Goal: Information Seeking & Learning: Get advice/opinions

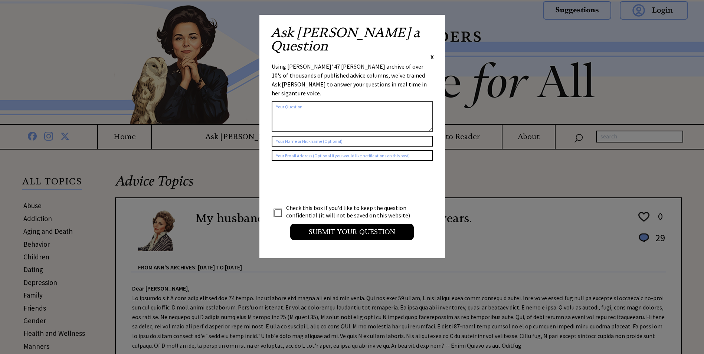
click at [432, 53] on span "X" at bounding box center [431, 56] width 3 height 7
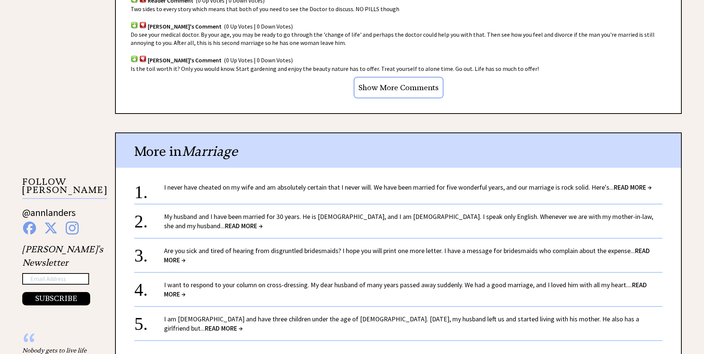
scroll to position [631, 0]
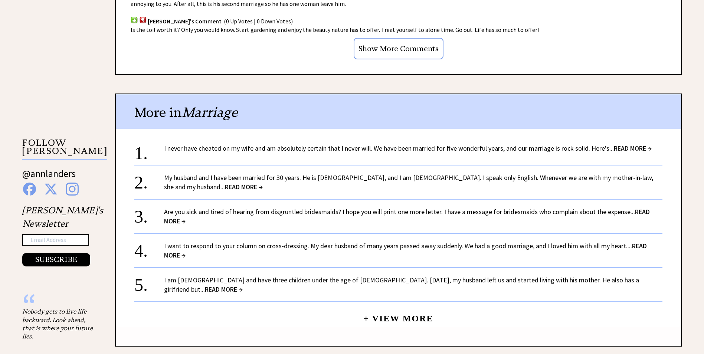
click at [296, 144] on link "I never have cheated on my wife and am absolutely certain that I never will. We…" at bounding box center [407, 148] width 487 height 9
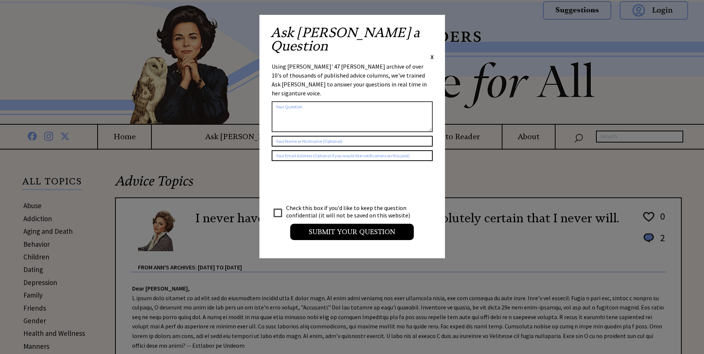
click at [432, 53] on span "X" at bounding box center [431, 56] width 3 height 7
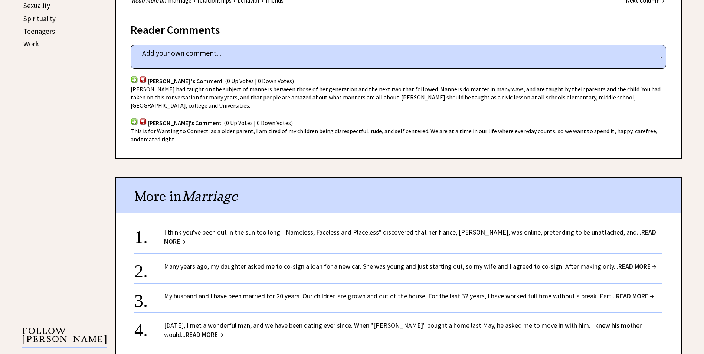
scroll to position [445, 0]
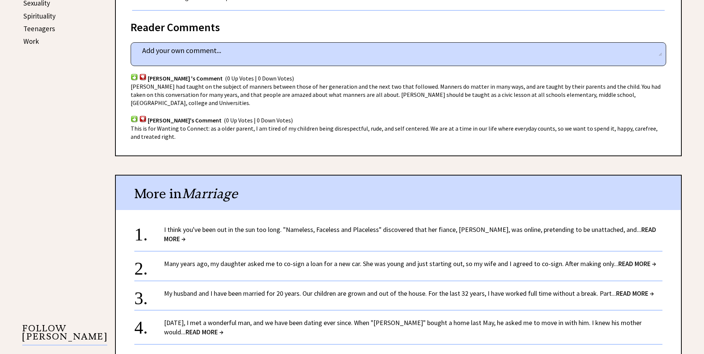
click at [218, 259] on link "Many years ago, my daughter asked me to co-sign a loan for a new car. She was y…" at bounding box center [410, 263] width 492 height 9
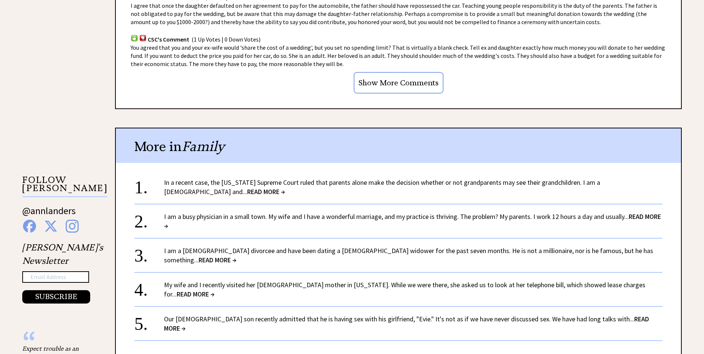
scroll to position [631, 0]
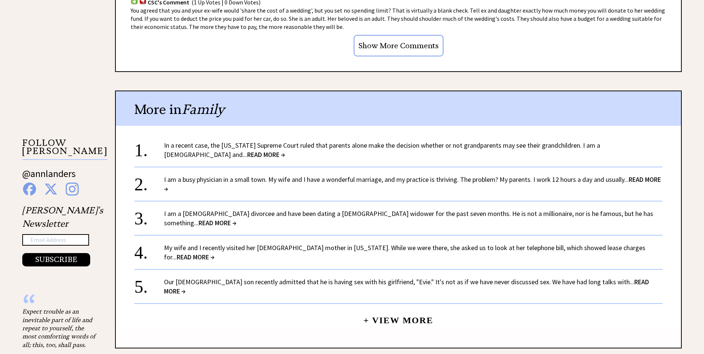
click at [326, 213] on link "I am a 24-year-old divorcee and have been dating a 63-year-old widower for the …" at bounding box center [408, 218] width 489 height 18
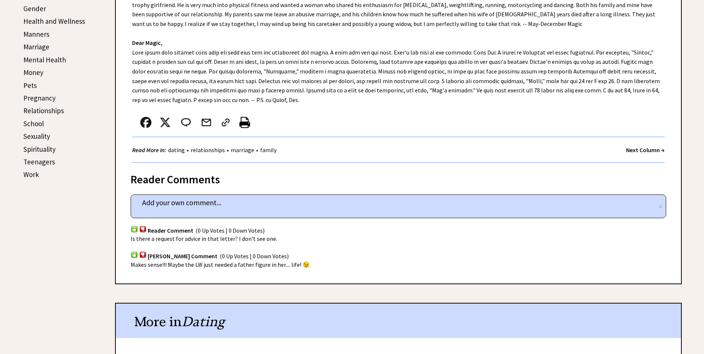
scroll to position [334, 0]
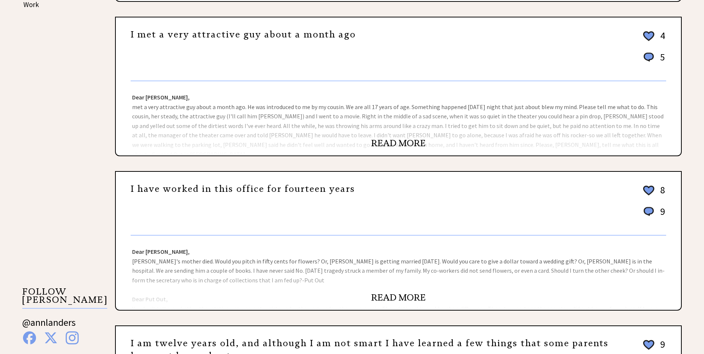
scroll to position [482, 0]
click at [419, 297] on link "READ MORE" at bounding box center [398, 297] width 55 height 11
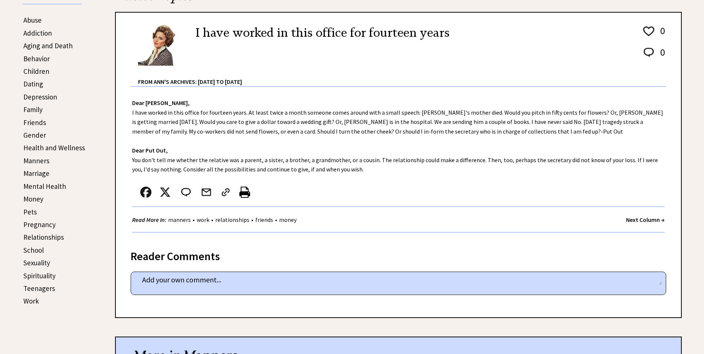
scroll to position [371, 0]
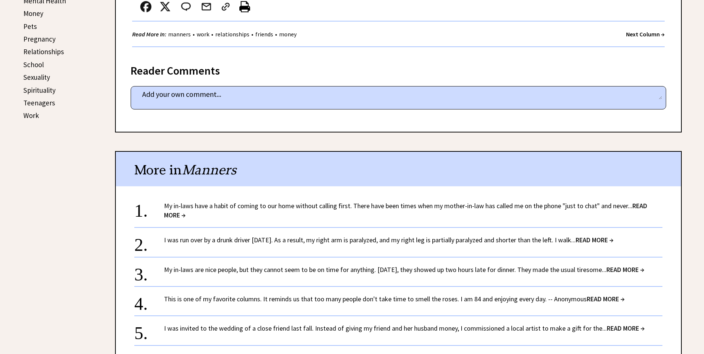
click at [326, 204] on link "My in-laws have a habit of coming to our home without calling first. There have…" at bounding box center [405, 210] width 483 height 18
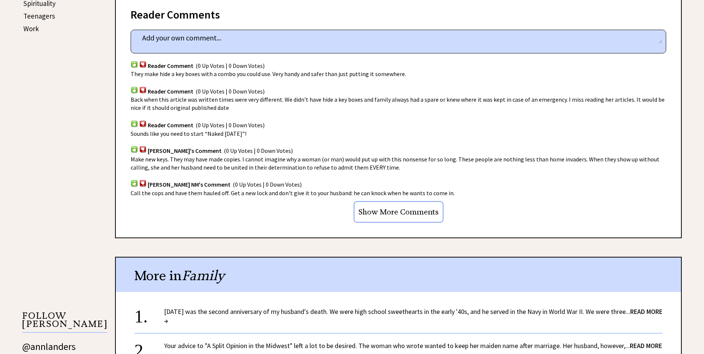
scroll to position [593, 0]
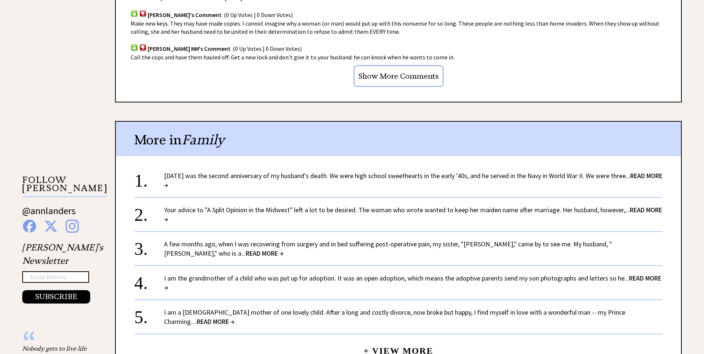
click at [330, 244] on link "A few months ago, when I was recovering from surgery and in bed suffering post-…" at bounding box center [388, 249] width 448 height 18
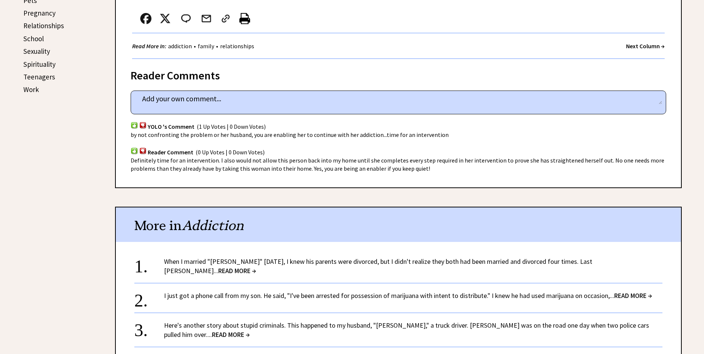
scroll to position [482, 0]
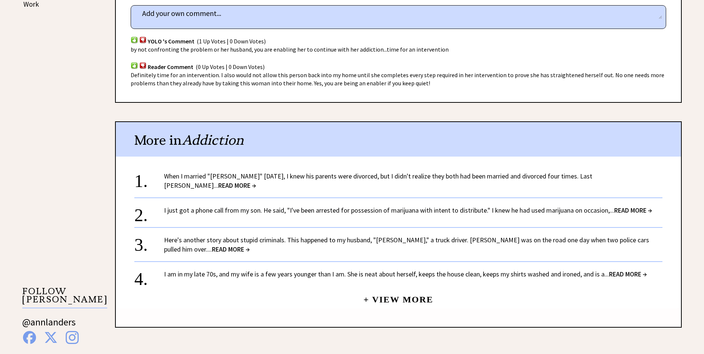
click at [325, 207] on link "I just got a phone call from my son. He said, "I've been arrested for possessio…" at bounding box center [408, 210] width 488 height 9
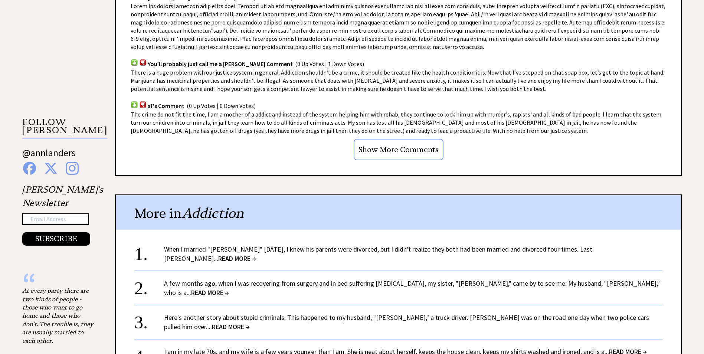
scroll to position [668, 0]
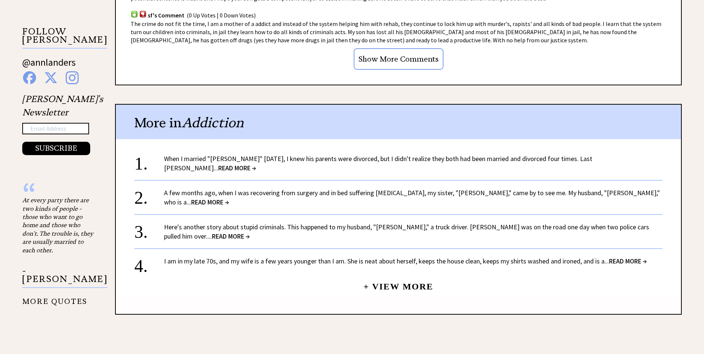
click at [238, 223] on link "Here's another story about stupid criminals. This happened to my husband, "Jim,…" at bounding box center [406, 232] width 485 height 18
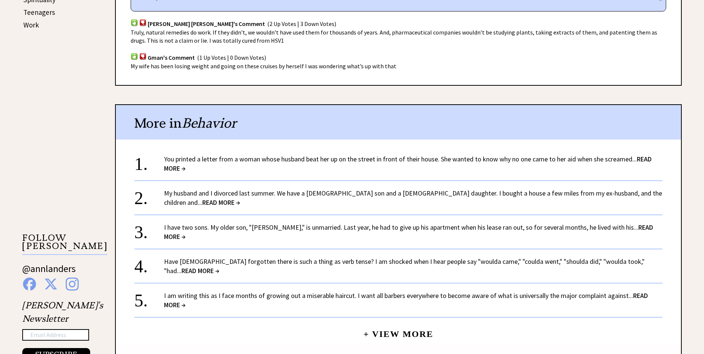
scroll to position [482, 0]
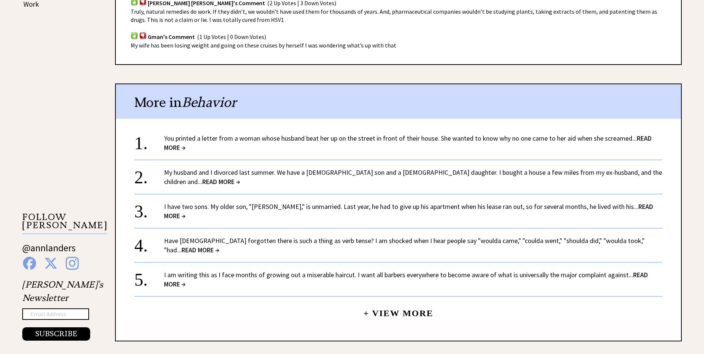
click at [297, 173] on link "My husband and I divorced last summer. We have a 9-year-old son and a 6-year-ol…" at bounding box center [413, 177] width 498 height 18
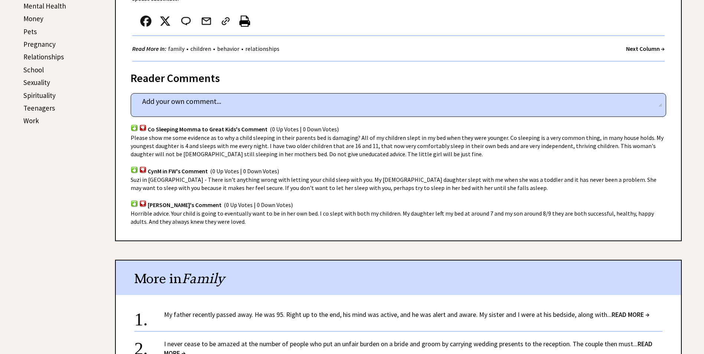
scroll to position [519, 0]
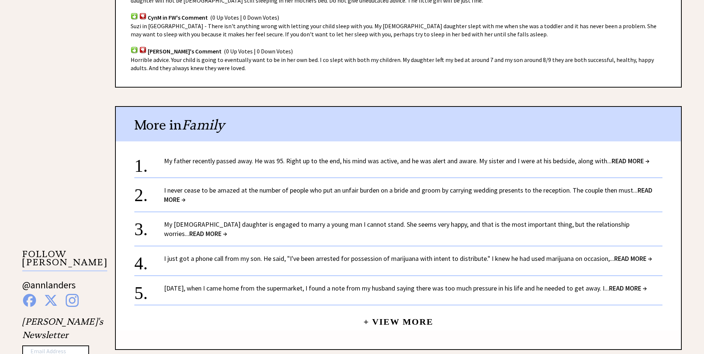
click at [238, 157] on link "My father recently passed away. He was 95. Right up to the end, his mind was ac…" at bounding box center [406, 161] width 485 height 9
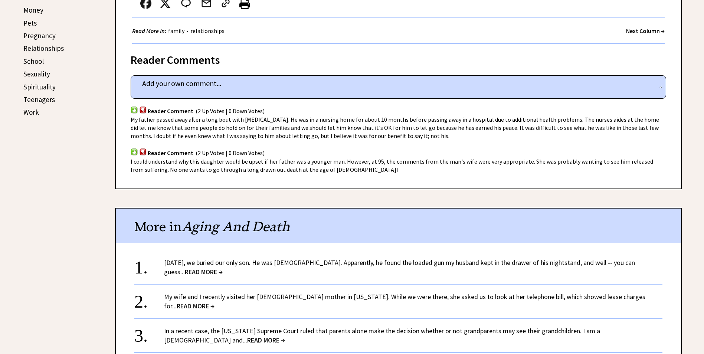
scroll to position [445, 0]
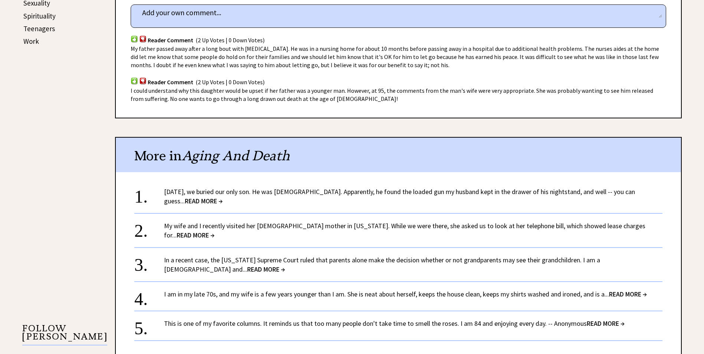
click at [270, 191] on link "Yesterday, we buried our only son. He was 9 years old. Apparently, he found the…" at bounding box center [399, 196] width 471 height 18
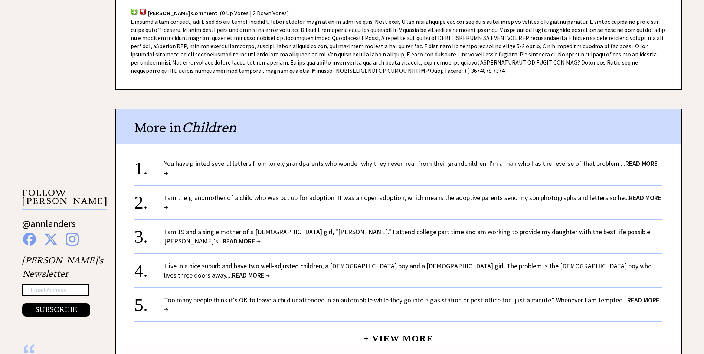
scroll to position [593, 0]
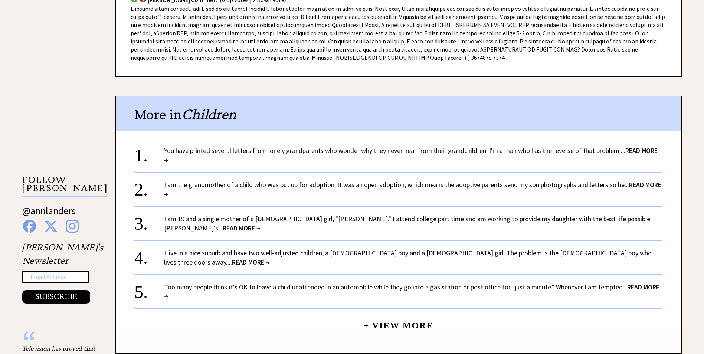
click at [330, 185] on link "I am the grandmother of a child who was put up for adoption. It was an open ado…" at bounding box center [412, 189] width 497 height 18
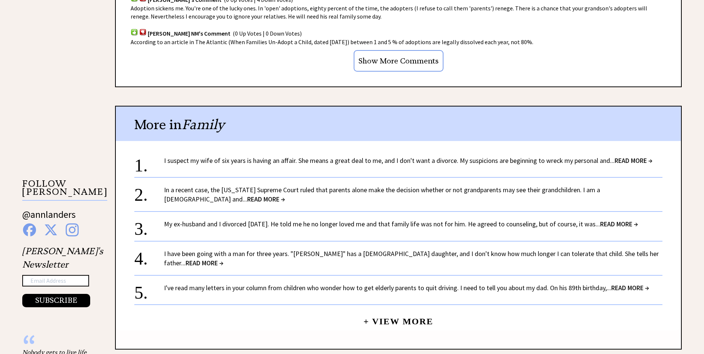
scroll to position [593, 0]
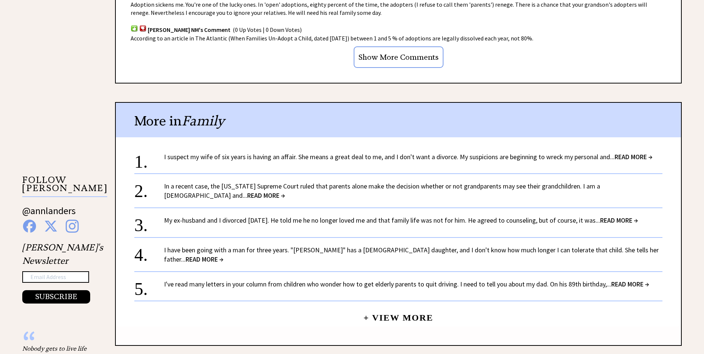
click at [278, 156] on link "I suspect my wife of six years is having an affair. She means a great deal to m…" at bounding box center [408, 156] width 488 height 9
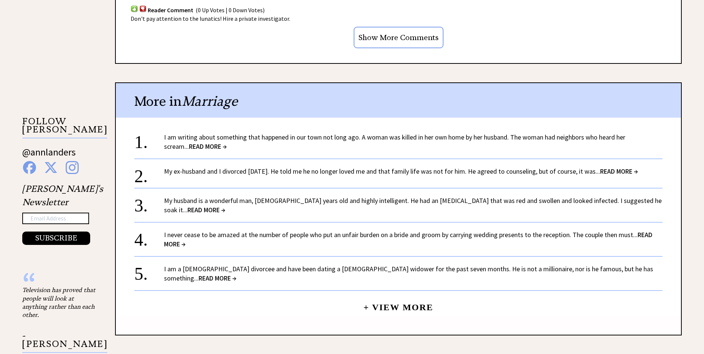
scroll to position [593, 0]
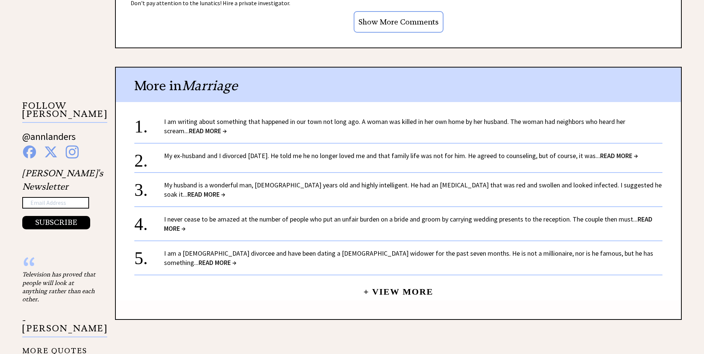
click at [250, 122] on link "I am writing about something that happened in our town not long ago. A woman wa…" at bounding box center [394, 126] width 461 height 18
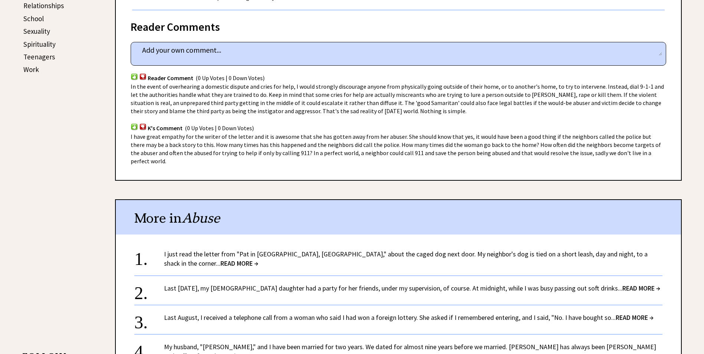
scroll to position [445, 0]
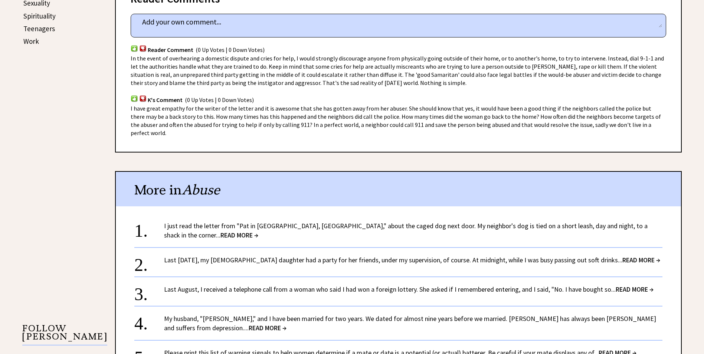
click at [182, 256] on link "Last New Year's Eve, my 15-year-old daughter had a party for her friends, under…" at bounding box center [412, 260] width 496 height 9
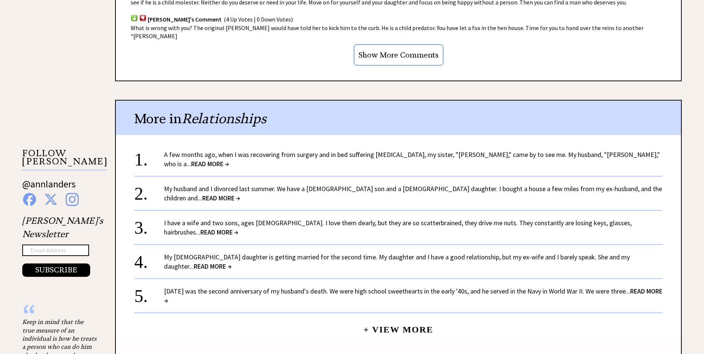
scroll to position [631, 0]
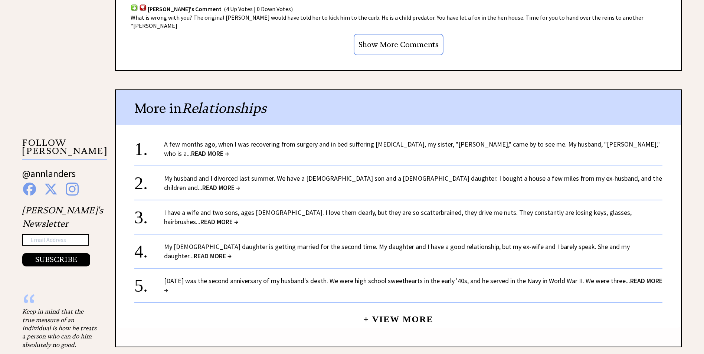
click at [172, 208] on link "I have a wife and two sons, ages [DEMOGRAPHIC_DATA]. I love them dearly, but th…" at bounding box center [397, 217] width 467 height 18
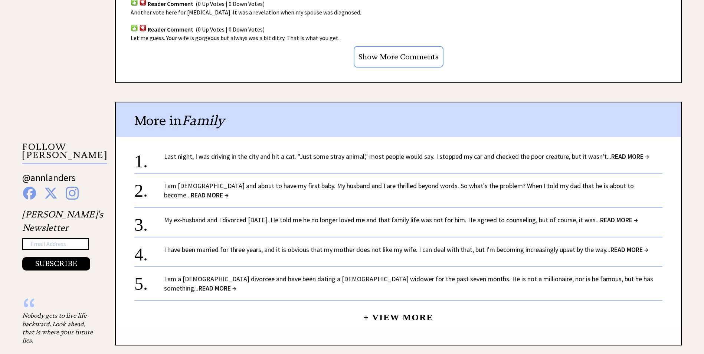
scroll to position [631, 0]
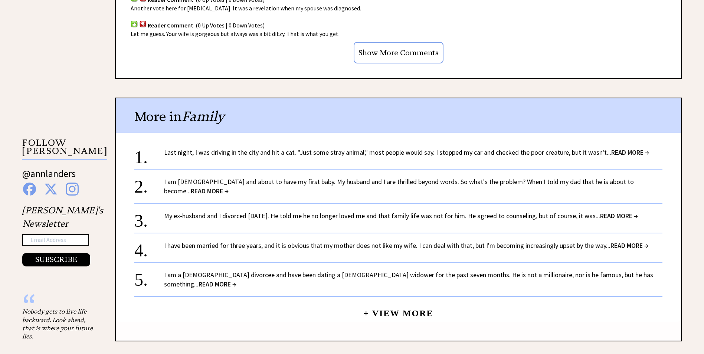
click at [223, 241] on link "I have been married for three years, and it is obvious that my mother does not …" at bounding box center [406, 245] width 484 height 9
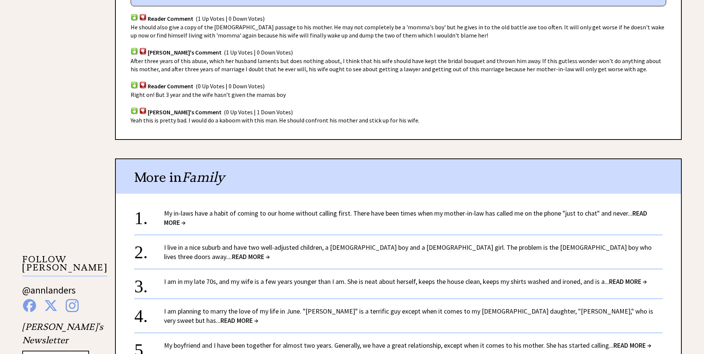
scroll to position [556, 0]
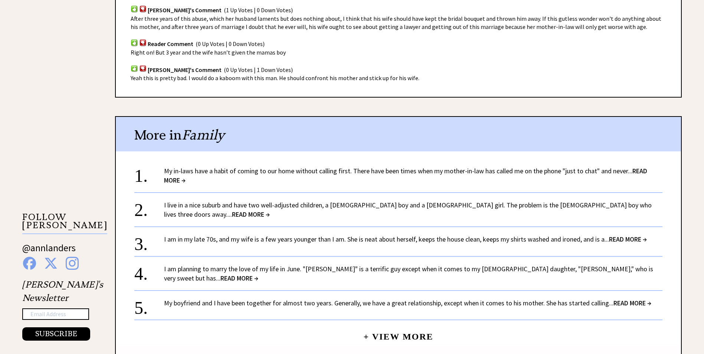
click at [173, 201] on link "I live in a nice suburb and have two well-adjusted children, a [DEMOGRAPHIC_DAT…" at bounding box center [407, 210] width 487 height 18
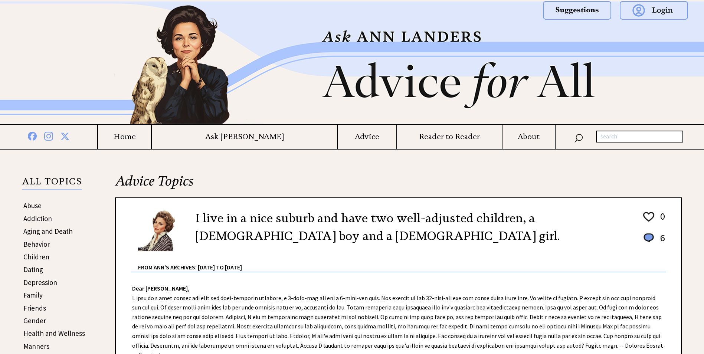
click at [261, 137] on h4 "Ask [PERSON_NAME]" at bounding box center [244, 136] width 185 height 9
